Goal: Transaction & Acquisition: Purchase product/service

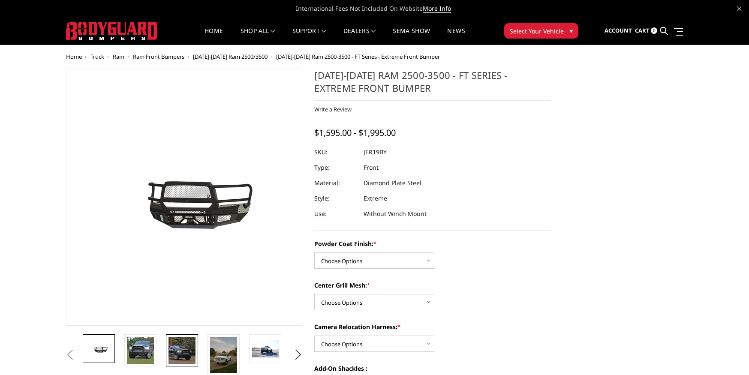
click at [173, 357] on img at bounding box center [181, 350] width 27 height 27
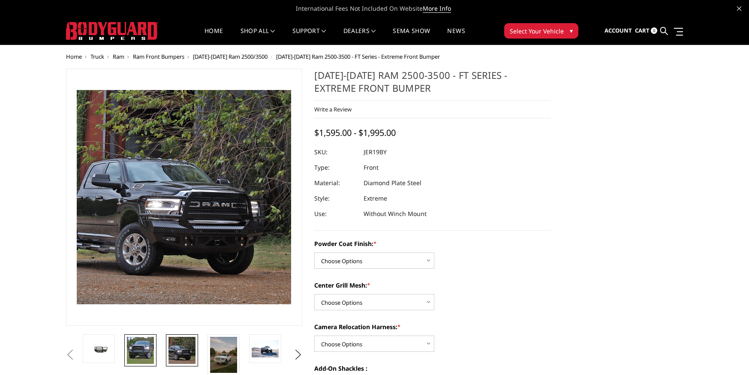
click at [140, 355] on img at bounding box center [140, 350] width 27 height 27
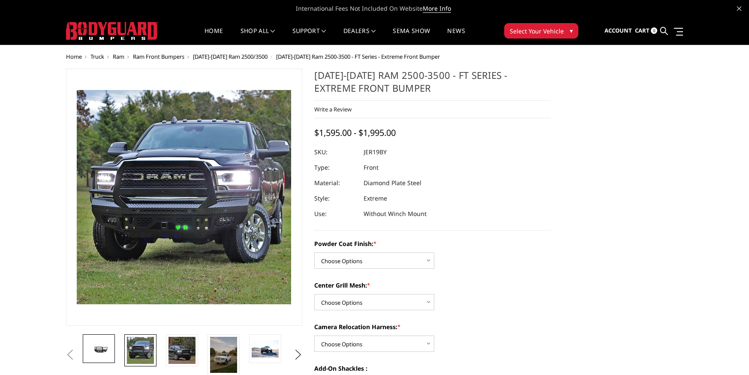
click at [104, 350] on img at bounding box center [98, 348] width 27 height 12
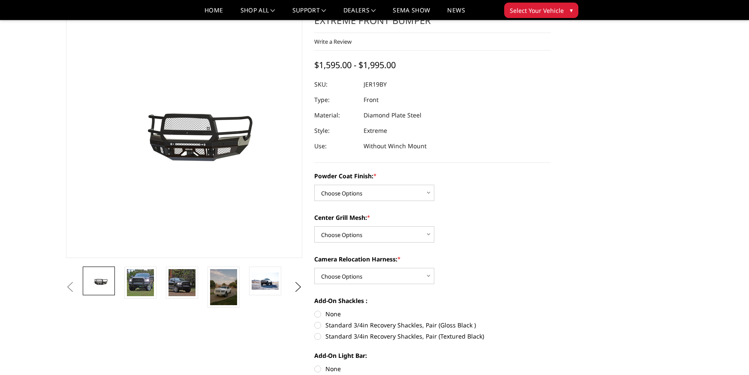
scroll to position [48, 0]
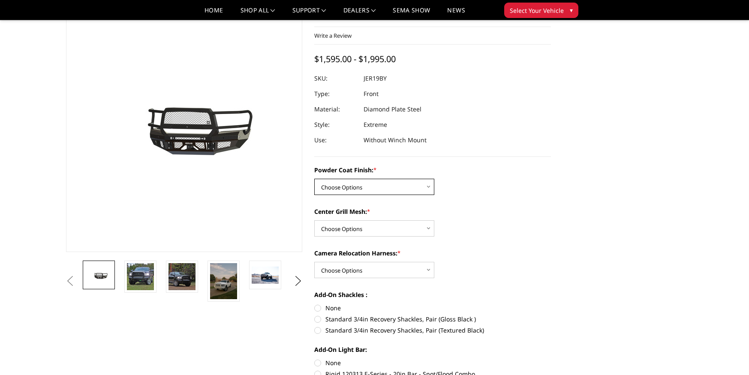
click at [411, 185] on select "Choose Options Bare Metal Gloss Black Powder Coat Textured Black Powder Coat" at bounding box center [374, 187] width 120 height 16
select select "3216"
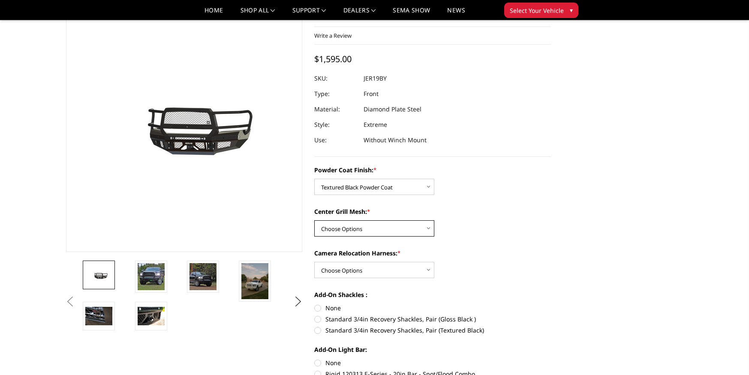
click at [390, 228] on select "Choose Options WITH Expanded Metal in Center Grill WITHOUT Expanded Metal in Ce…" at bounding box center [374, 228] width 120 height 16
click at [393, 229] on select "Choose Options WITH Expanded Metal in Center Grill WITHOUT Expanded Metal in Ce…" at bounding box center [374, 228] width 120 height 16
select select "3217"
click at [367, 269] on select "Choose Options WITH Camera Relocation Harness WITHOUT Camera Relocation Harness" at bounding box center [374, 270] width 120 height 16
select select "3219"
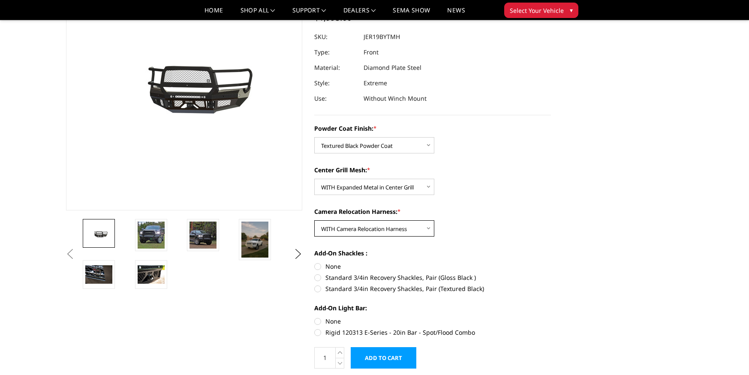
scroll to position [157, 0]
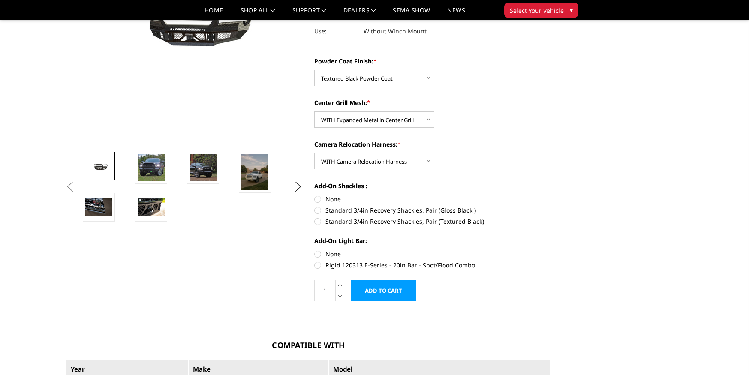
click at [319, 221] on label "Standard 3/4in Recovery Shackles, Pair (Textured Black)" at bounding box center [432, 221] width 237 height 9
click at [551, 206] on input "Standard 3/4in Recovery Shackles, Pair (Textured Black)" at bounding box center [551, 206] width 0 height 0
radio input "true"
click at [319, 262] on label "Rigid 120313 E-Series - 20in Bar - Spot/Flood Combo" at bounding box center [432, 265] width 237 height 9
click at [551, 250] on input "Rigid 120313 E-Series - 20in Bar - Spot/Flood Combo" at bounding box center [551, 249] width 0 height 0
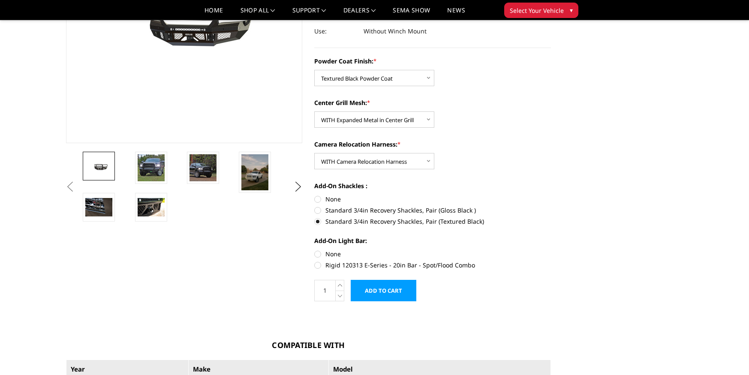
radio input "true"
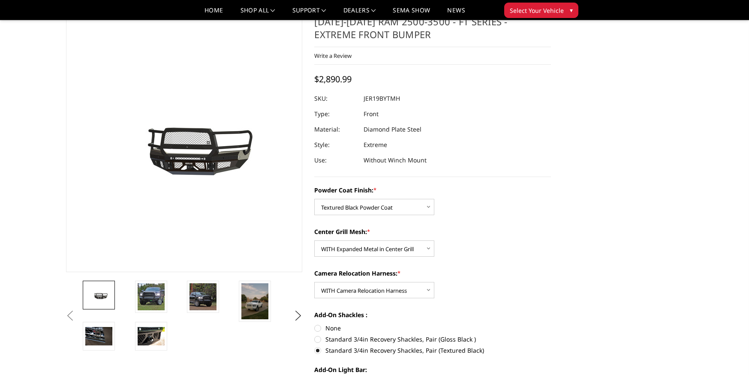
scroll to position [29, 0]
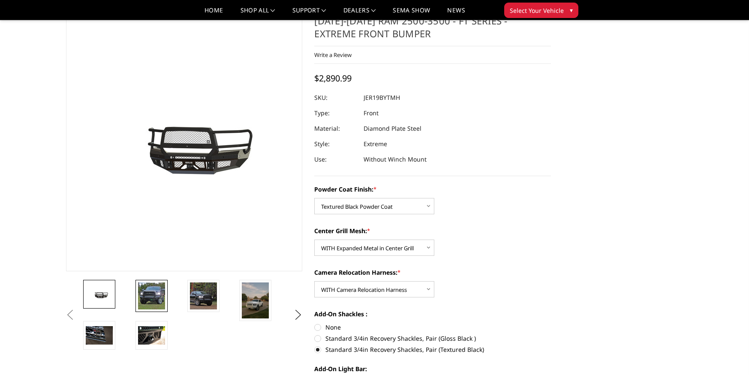
click at [152, 300] on img at bounding box center [151, 295] width 27 height 27
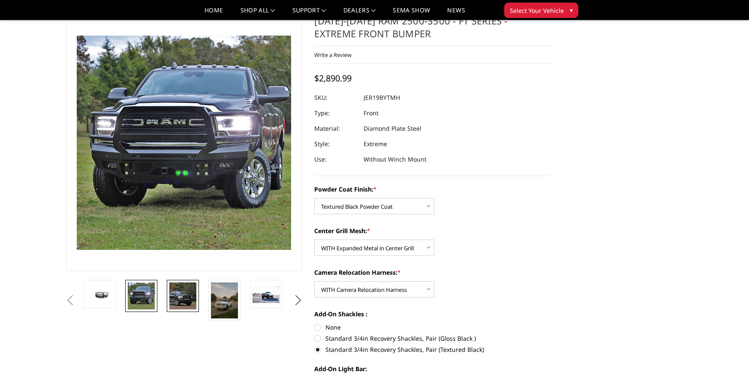
click at [183, 300] on img at bounding box center [182, 295] width 27 height 27
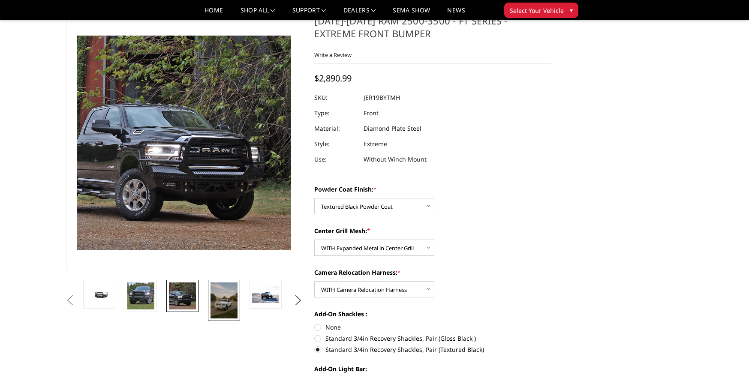
click at [218, 302] on img at bounding box center [223, 300] width 27 height 36
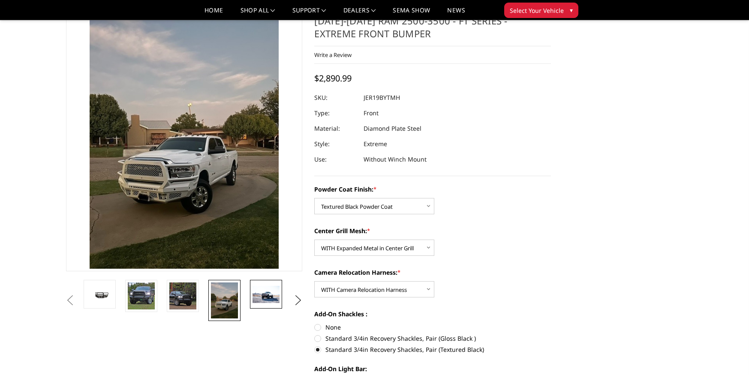
click at [260, 301] on img at bounding box center [265, 294] width 27 height 17
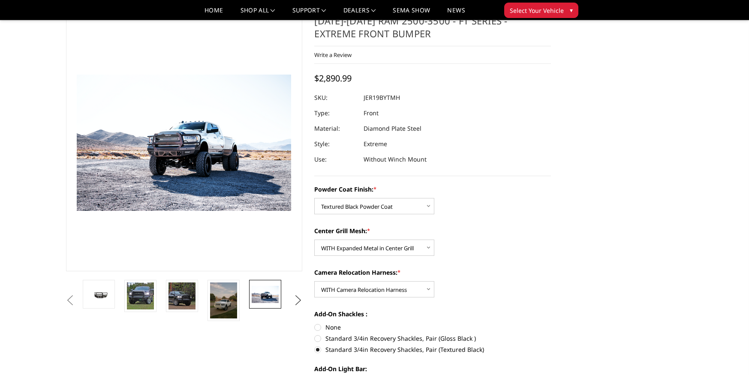
click at [294, 305] on button "Next" at bounding box center [297, 300] width 13 height 13
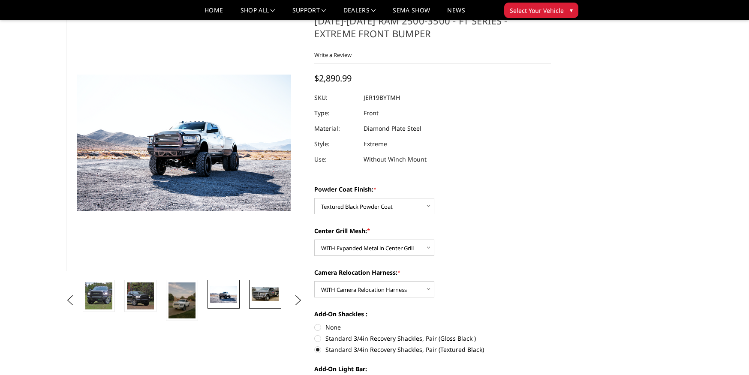
click at [266, 292] on img at bounding box center [265, 294] width 27 height 15
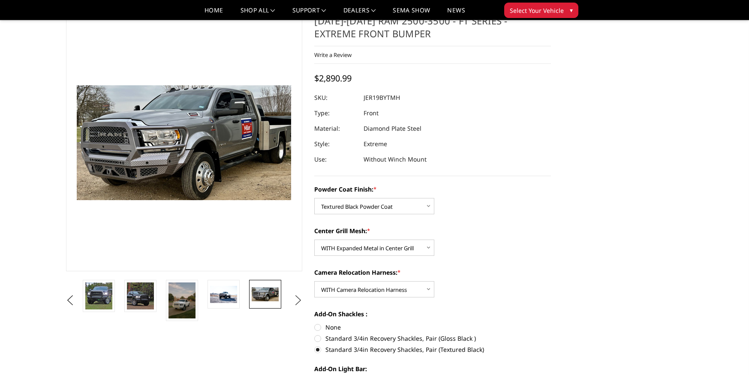
click at [294, 300] on button "Next" at bounding box center [297, 300] width 13 height 13
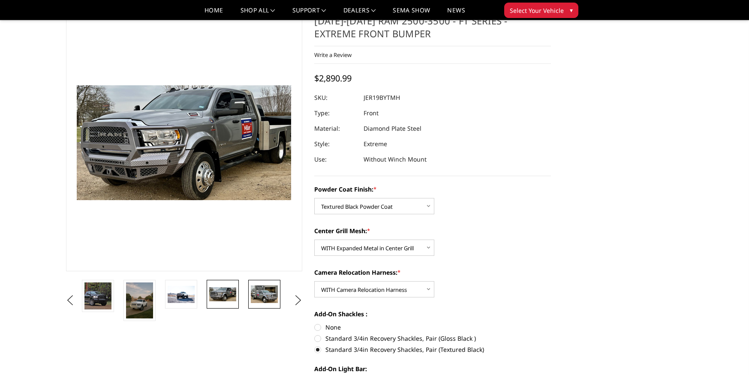
click at [267, 297] on img at bounding box center [264, 293] width 27 height 17
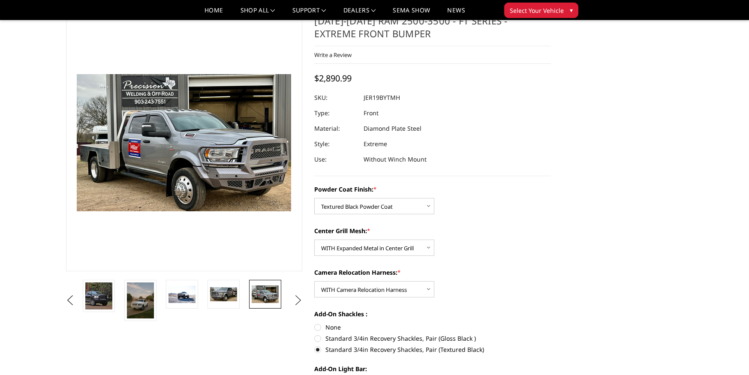
click at [296, 299] on button "Next" at bounding box center [297, 300] width 13 height 13
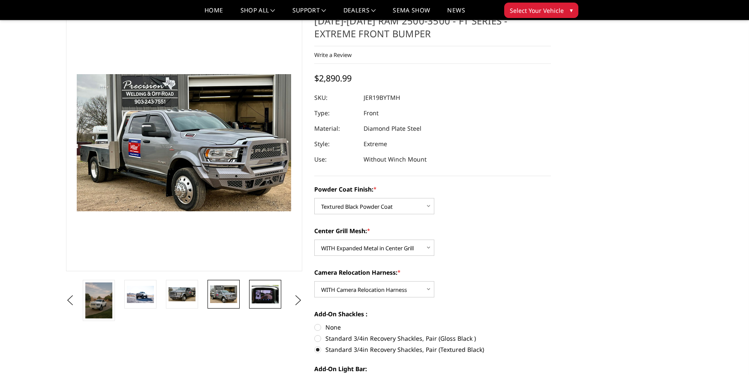
click at [267, 297] on img at bounding box center [265, 294] width 27 height 18
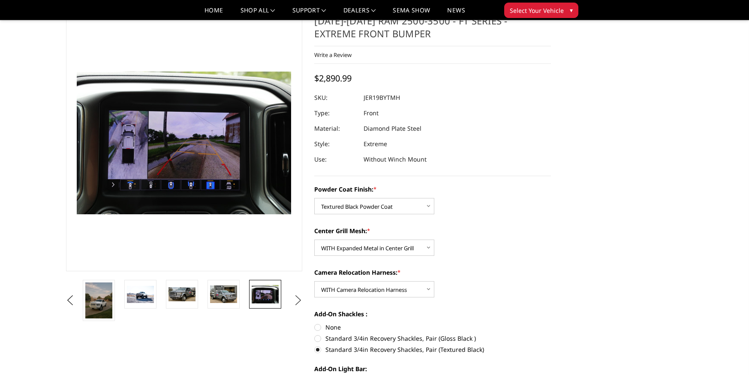
click at [294, 298] on button "Next" at bounding box center [297, 300] width 13 height 13
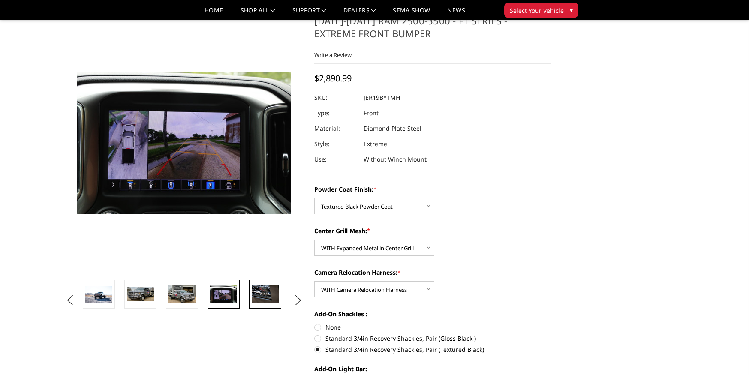
click at [263, 300] on img at bounding box center [265, 294] width 27 height 18
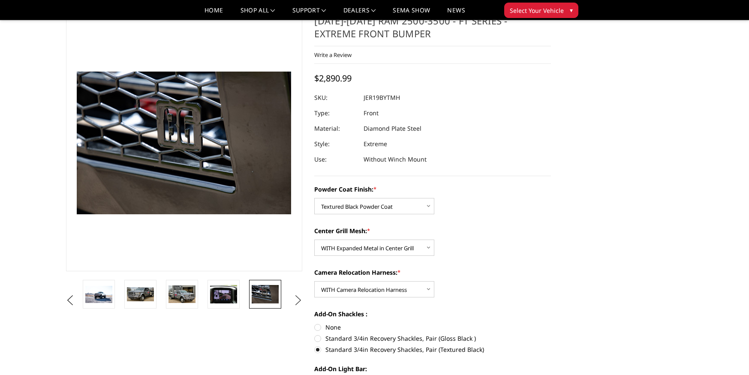
click at [296, 299] on button "Next" at bounding box center [297, 300] width 13 height 13
click at [264, 294] on img at bounding box center [265, 294] width 27 height 18
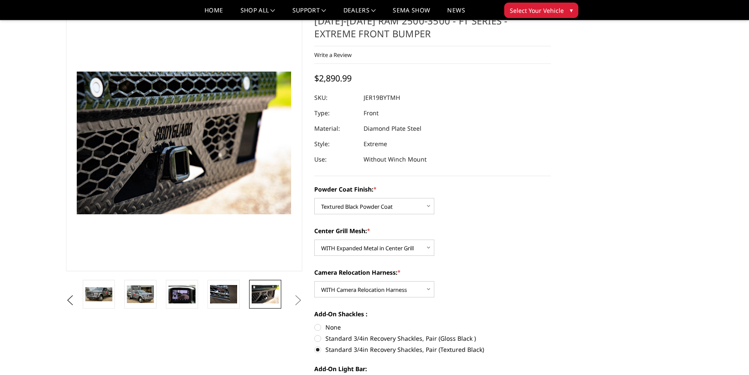
click at [293, 300] on button "Next" at bounding box center [297, 300] width 13 height 13
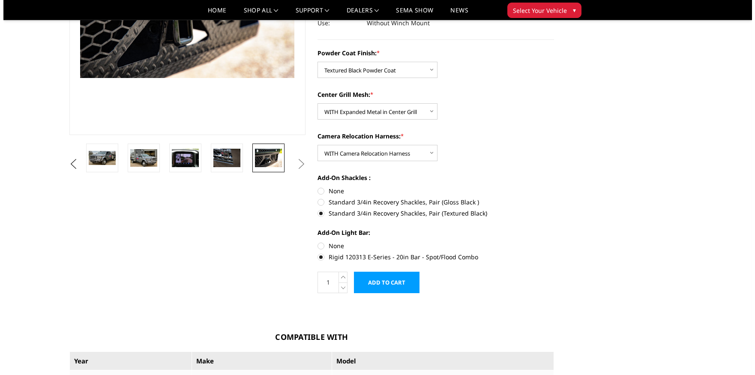
scroll to position [204, 0]
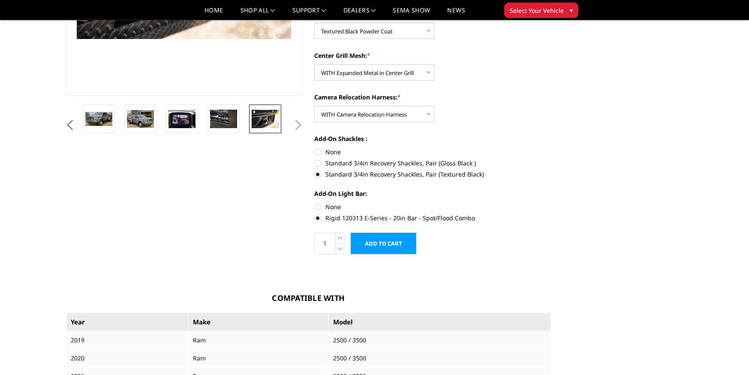
click at [375, 244] on input "Add to Cart" at bounding box center [384, 243] width 66 height 21
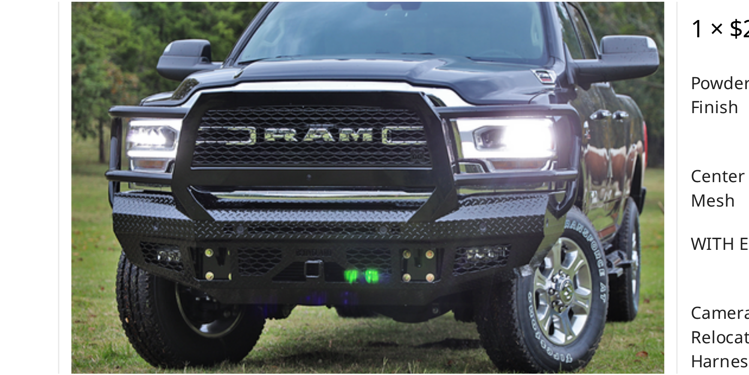
scroll to position [0, 0]
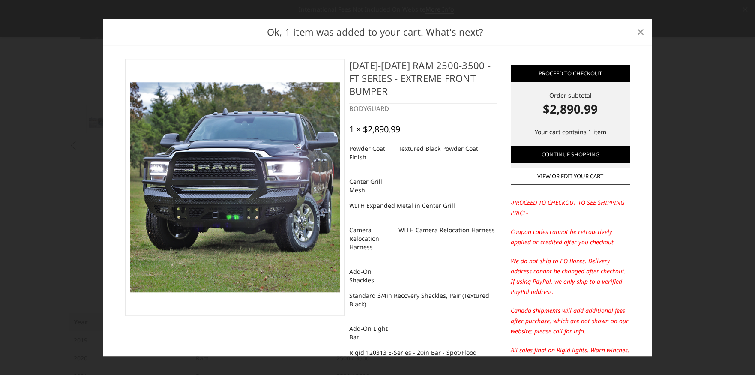
click at [637, 33] on span "×" at bounding box center [641, 31] width 8 height 18
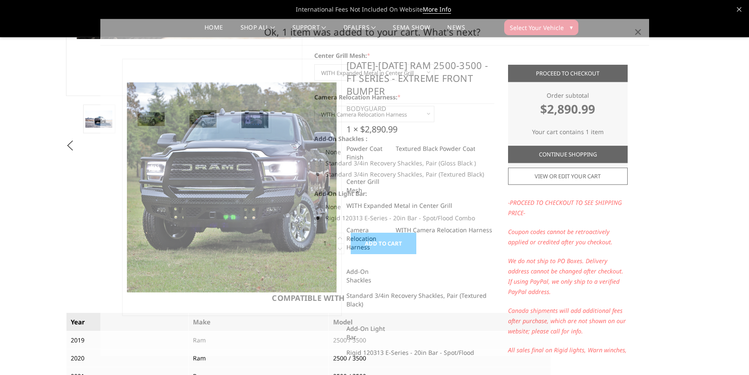
click at [637, 33] on span "×" at bounding box center [637, 31] width 8 height 18
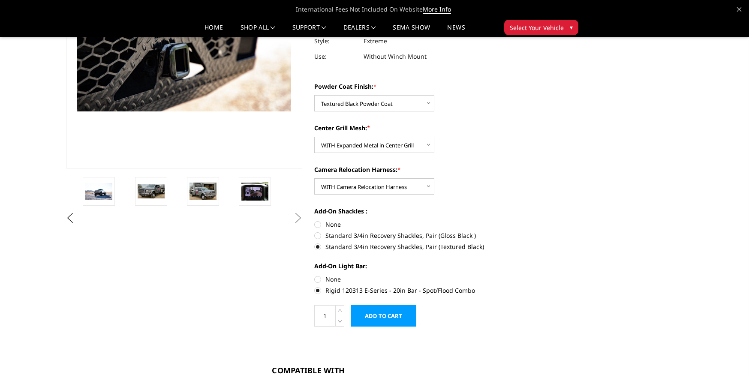
scroll to position [133, 0]
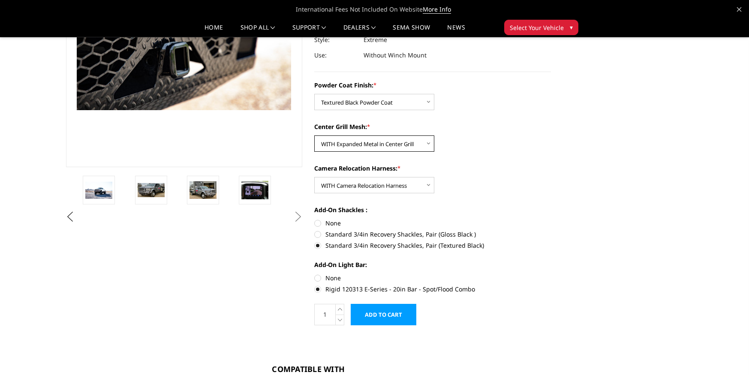
click at [344, 143] on select "Choose Options WITH Expanded Metal in Center Grill WITHOUT Expanded Metal in Ce…" at bounding box center [374, 143] width 120 height 16
click at [388, 102] on select "Choose Options Bare Metal Gloss Black Powder Coat Textured Black Powder Coat" at bounding box center [374, 102] width 120 height 16
select select "3215"
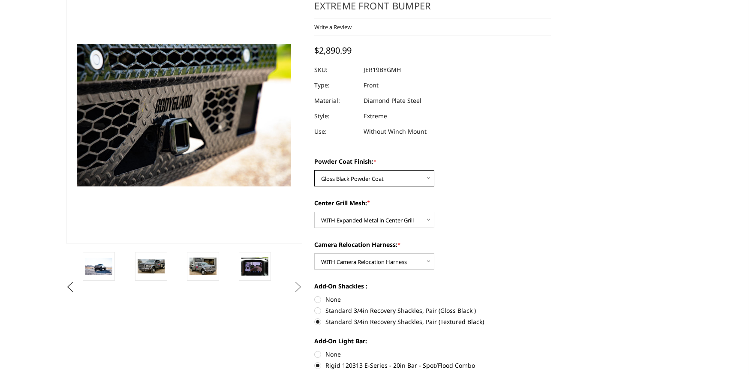
scroll to position [0, 0]
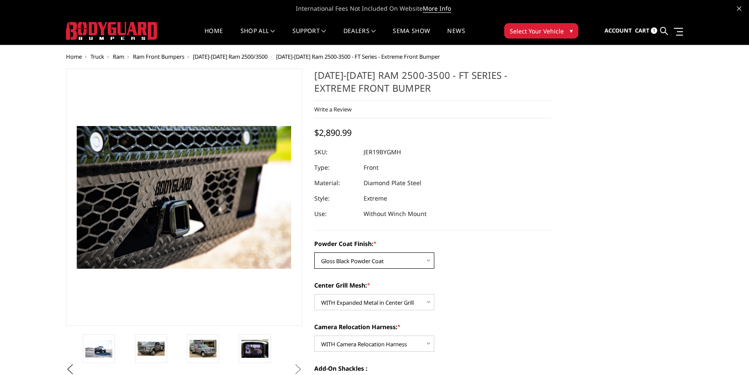
click at [404, 259] on select "Choose Options Bare Metal Gloss Black Powder Coat Textured Black Powder Coat" at bounding box center [374, 260] width 120 height 16
click at [406, 190] on dd "Diamond Plate Steel" at bounding box center [392, 182] width 58 height 15
click at [406, 185] on dd "Diamond Plate Steel" at bounding box center [392, 182] width 58 height 15
click at [406, 183] on dd "Diamond Plate Steel" at bounding box center [392, 182] width 58 height 15
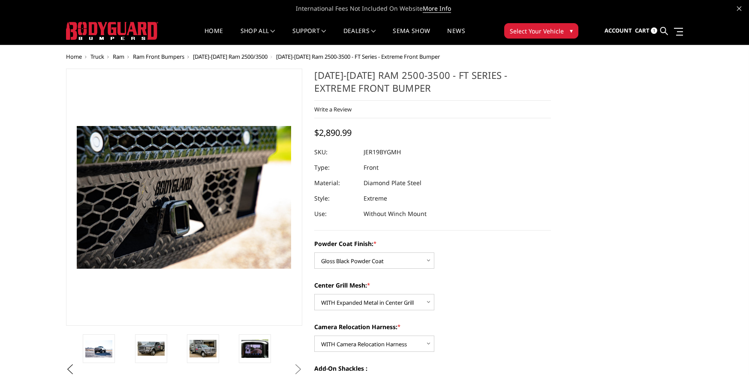
drag, startPoint x: 389, startPoint y: 94, endPoint x: 334, endPoint y: 77, distance: 57.6
click at [334, 77] on h1 "[DATE]-[DATE] Ram 2500-3500 - FT Series - Extreme Front Bumper" at bounding box center [432, 85] width 237 height 32
drag, startPoint x: 310, startPoint y: 75, endPoint x: 384, endPoint y: 88, distance: 74.8
click at [384, 88] on section "2019-2025 Ram 2500-3500 - FT Series - Extreme Front Bumper Write a Review Write…" at bounding box center [432, 281] width 249 height 424
drag, startPoint x: 388, startPoint y: 89, endPoint x: 348, endPoint y: 81, distance: 41.2
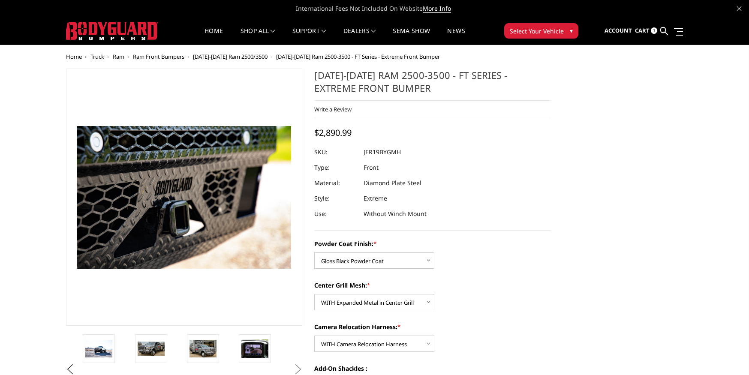
click at [348, 81] on h1 "[DATE]-[DATE] Ram 2500-3500 - FT Series - Extreme Front Bumper" at bounding box center [432, 85] width 237 height 32
drag, startPoint x: 315, startPoint y: 75, endPoint x: 379, endPoint y: 90, distance: 65.6
click at [379, 90] on h1 "[DATE]-[DATE] Ram 2500-3500 - FT Series - Extreme Front Bumper" at bounding box center [432, 85] width 237 height 32
drag, startPoint x: 388, startPoint y: 90, endPoint x: 314, endPoint y: 81, distance: 75.1
click at [314, 81] on h1 "[DATE]-[DATE] Ram 2500-3500 - FT Series - Extreme Front Bumper" at bounding box center [432, 85] width 237 height 32
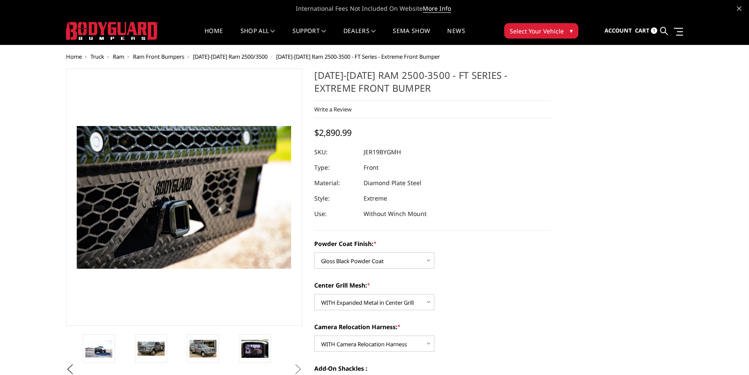
drag, startPoint x: 316, startPoint y: 77, endPoint x: 384, endPoint y: 93, distance: 69.6
click at [384, 93] on h1 "[DATE]-[DATE] Ram 2500-3500 - FT Series - Extreme Front Bumper" at bounding box center [432, 85] width 237 height 32
click at [384, 92] on h1 "[DATE]-[DATE] Ram 2500-3500 - FT Series - Extreme Front Bumper" at bounding box center [432, 85] width 237 height 32
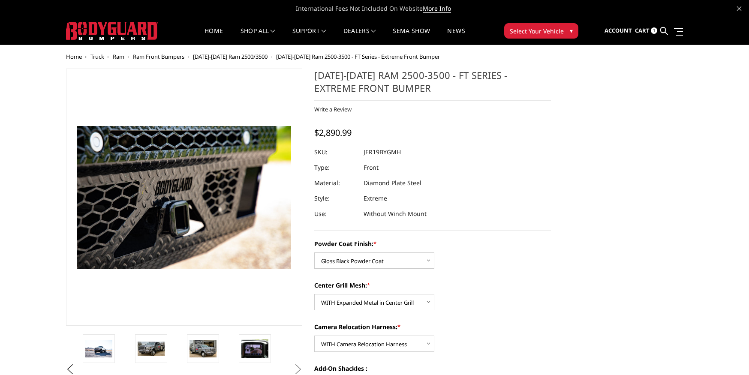
drag, startPoint x: 385, startPoint y: 92, endPoint x: 325, endPoint y: 77, distance: 62.3
click at [325, 77] on h1 "[DATE]-[DATE] Ram 2500-3500 - FT Series - Extreme Front Bumper" at bounding box center [432, 85] width 237 height 32
